Goal: Navigation & Orientation: Find specific page/section

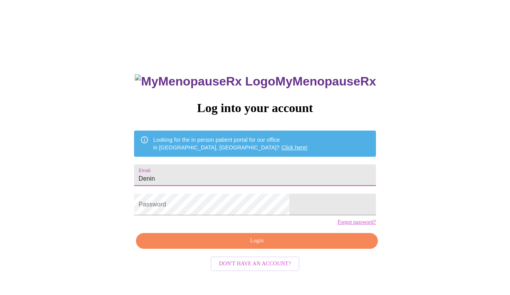
type input "[PERSON_NAME]"
type input "[EMAIL_ADDRESS][DOMAIN_NAME]"
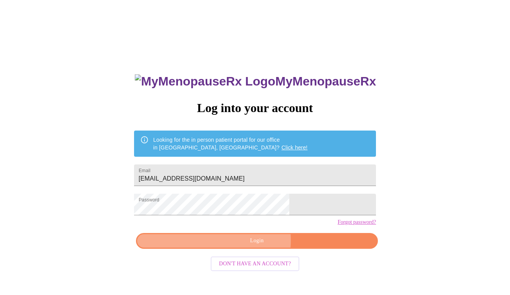
click at [241, 246] on span "Login" at bounding box center [257, 241] width 224 height 10
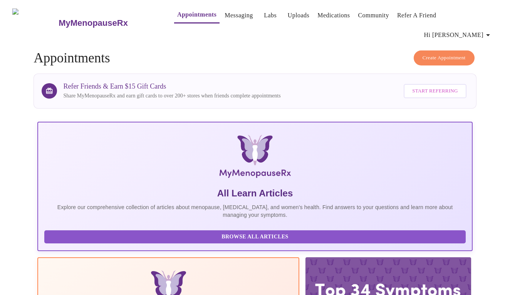
click at [317, 16] on link "Medications" at bounding box center [333, 15] width 32 height 11
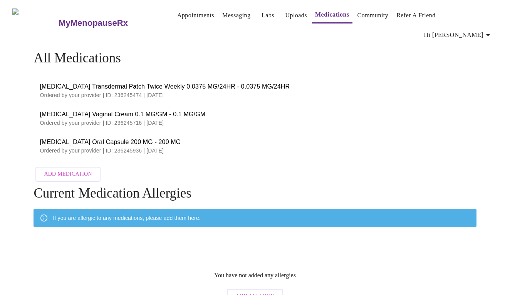
click at [222, 13] on link "Messaging" at bounding box center [236, 15] width 28 height 11
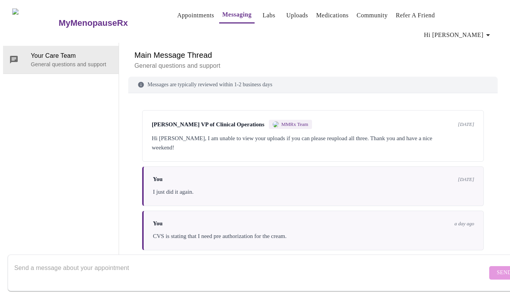
click at [177, 18] on link "Appointments" at bounding box center [195, 15] width 37 height 11
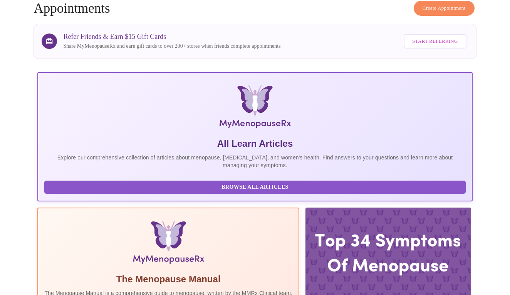
scroll to position [47, 0]
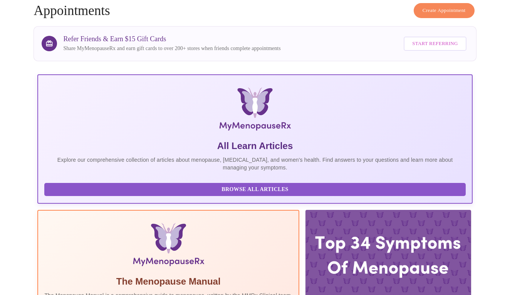
click at [96, 185] on span "Browse All Articles" at bounding box center [255, 190] width 406 height 10
